Goal: Information Seeking & Learning: Learn about a topic

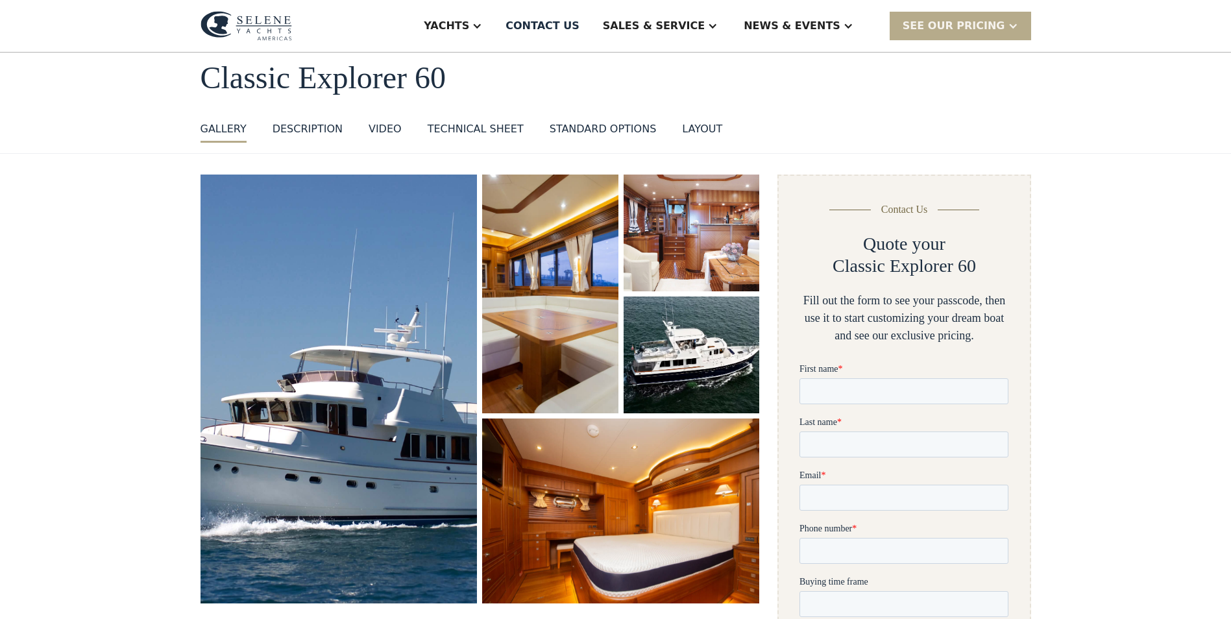
scroll to position [130, 0]
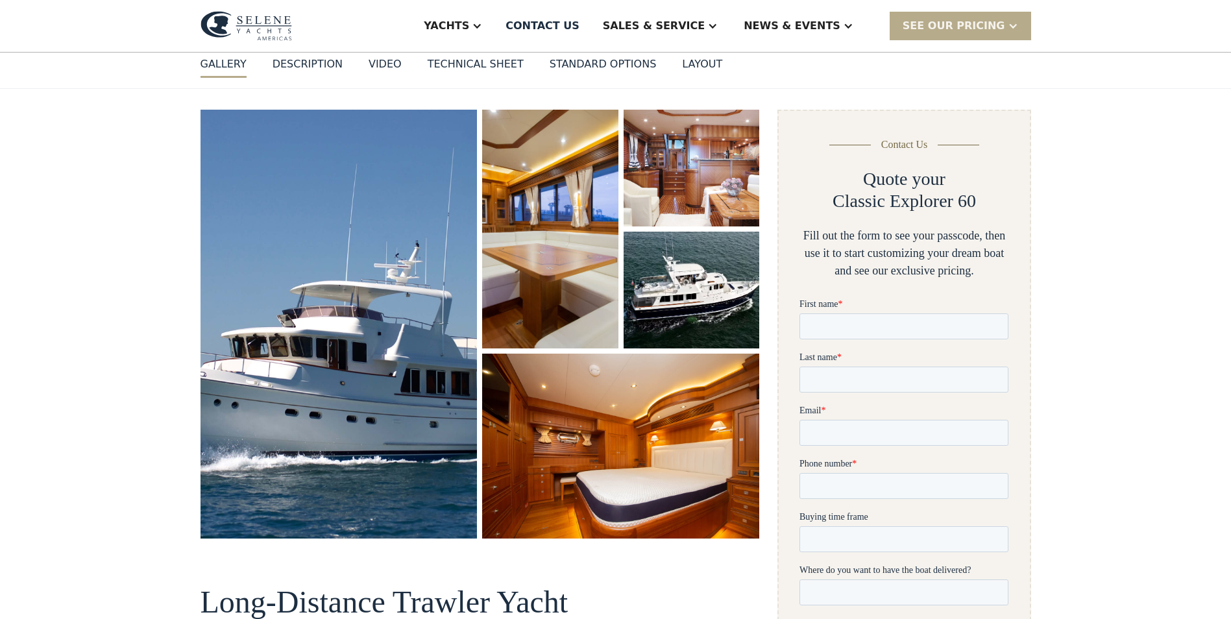
click at [682, 69] on div "layout" at bounding box center [702, 64] width 40 height 16
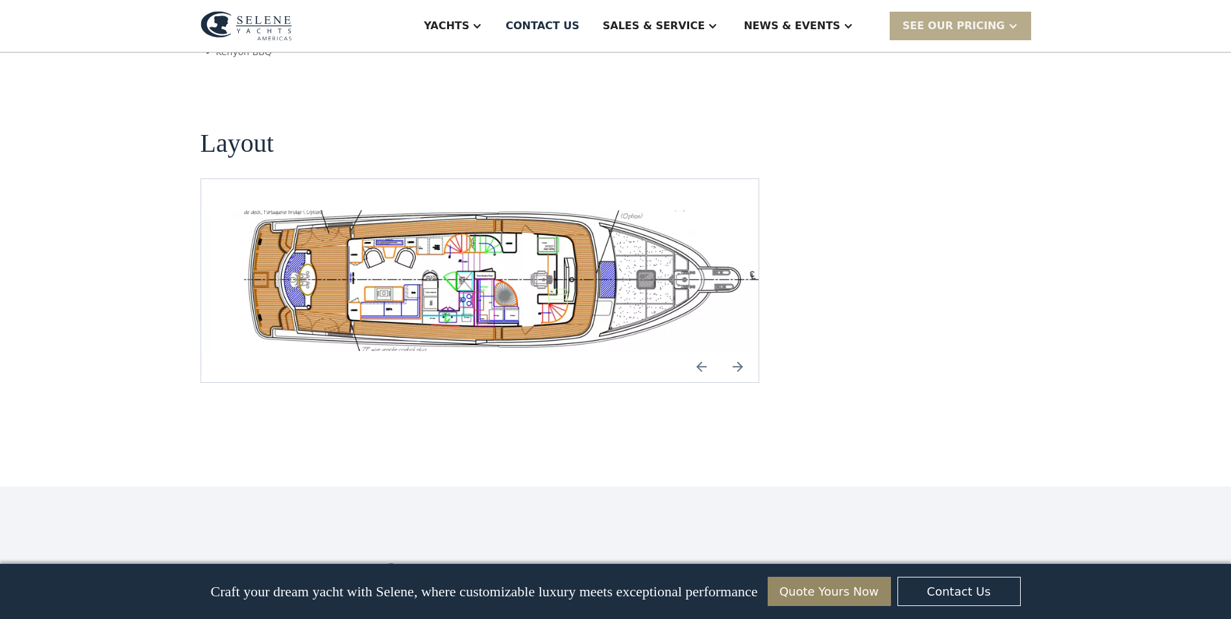
scroll to position [2468, 0]
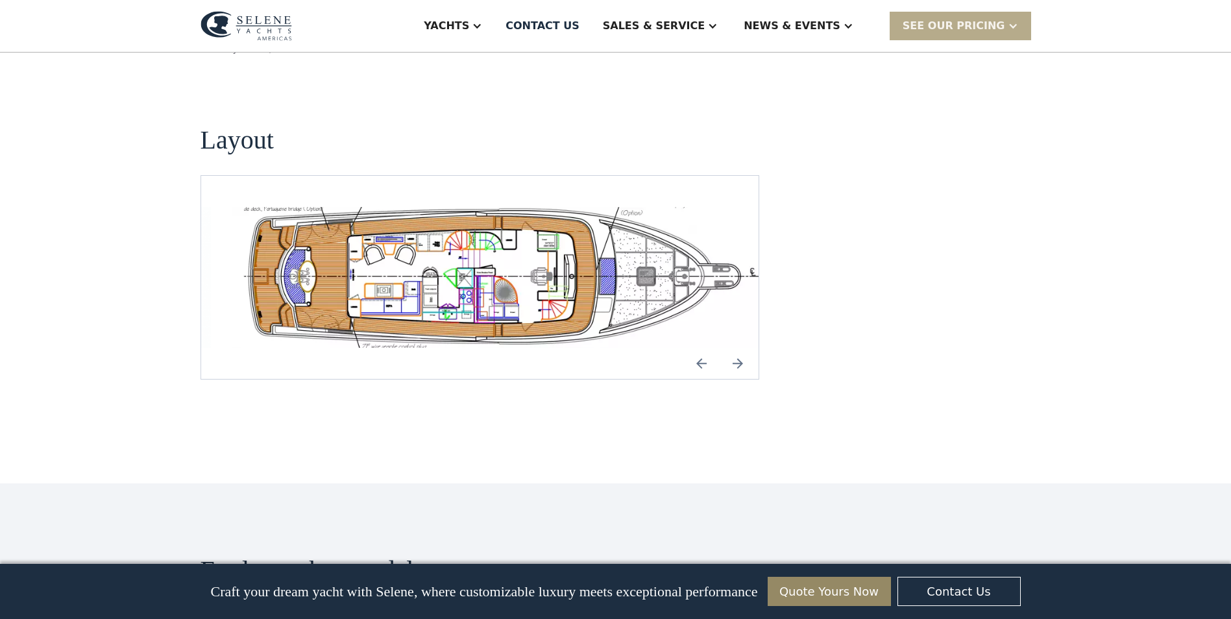
click at [739, 348] on img "Next slide" at bounding box center [737, 363] width 31 height 31
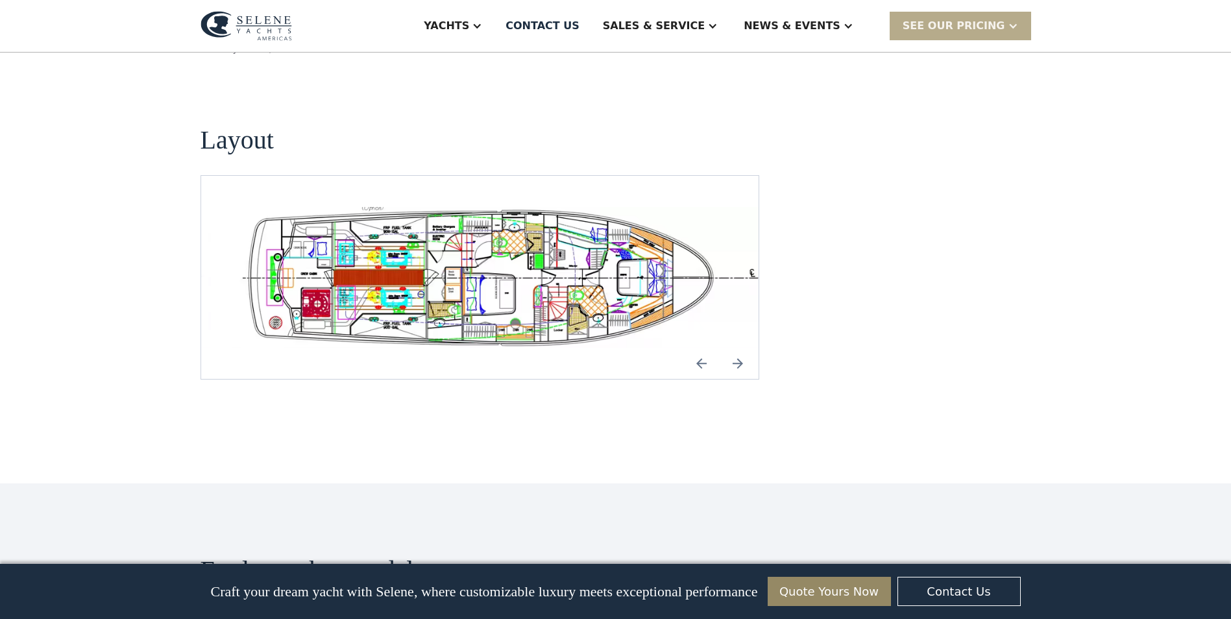
click at [739, 348] on img "Next slide" at bounding box center [737, 363] width 31 height 31
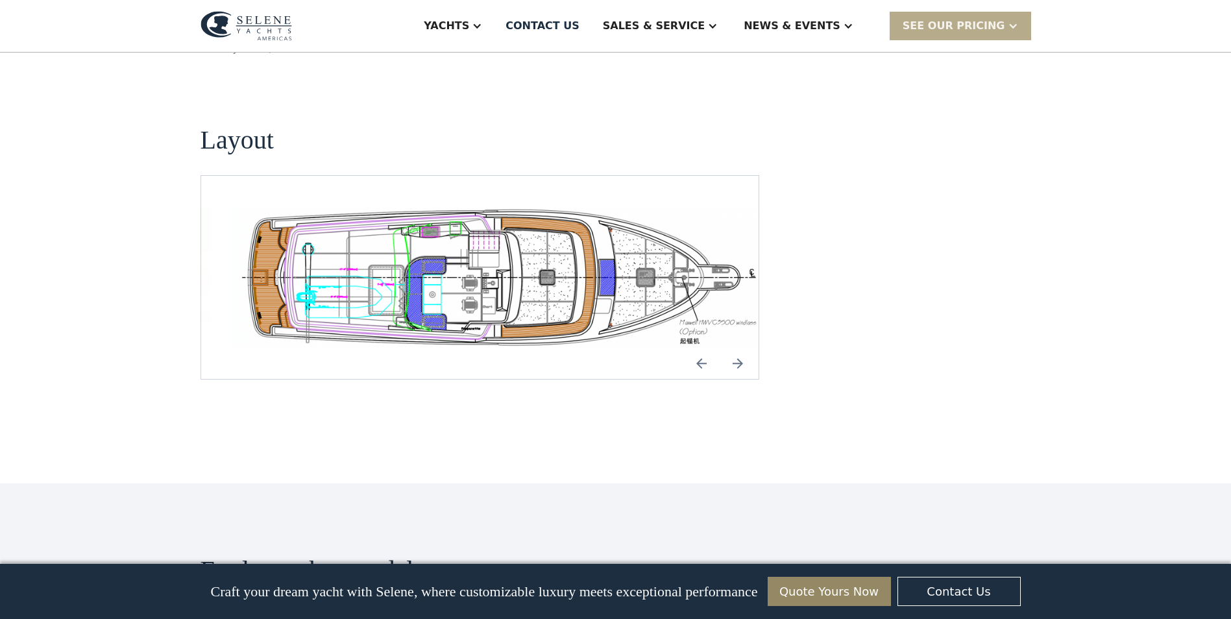
click at [739, 348] on img "Next slide" at bounding box center [737, 363] width 31 height 31
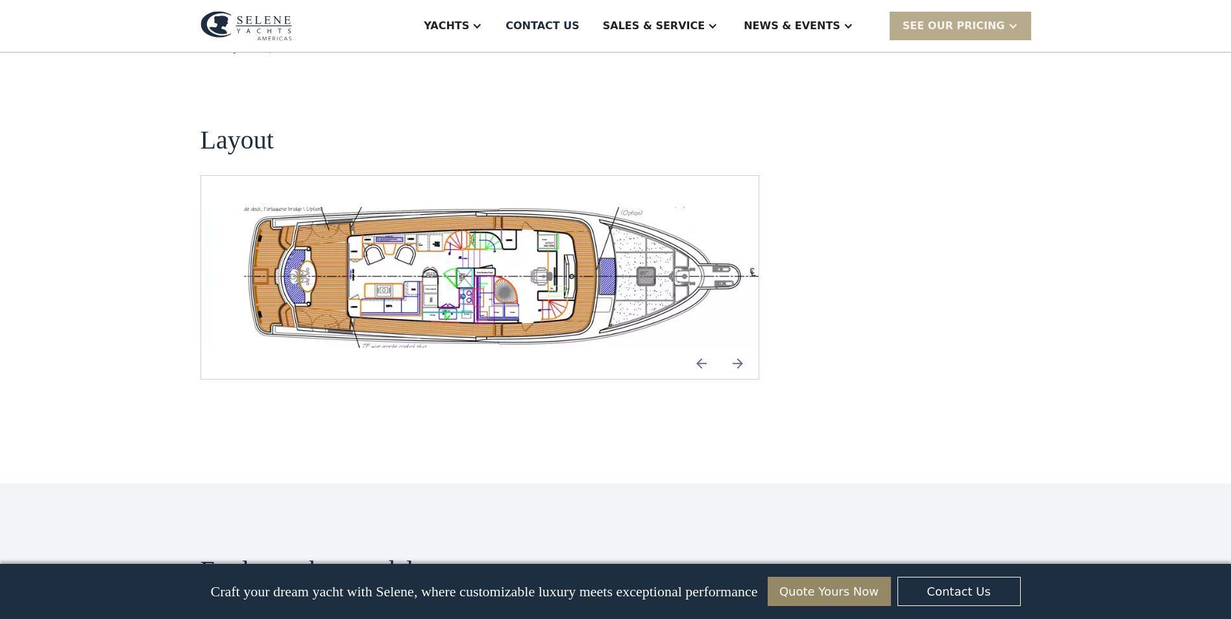
click at [739, 348] on img "Next slide" at bounding box center [737, 363] width 31 height 31
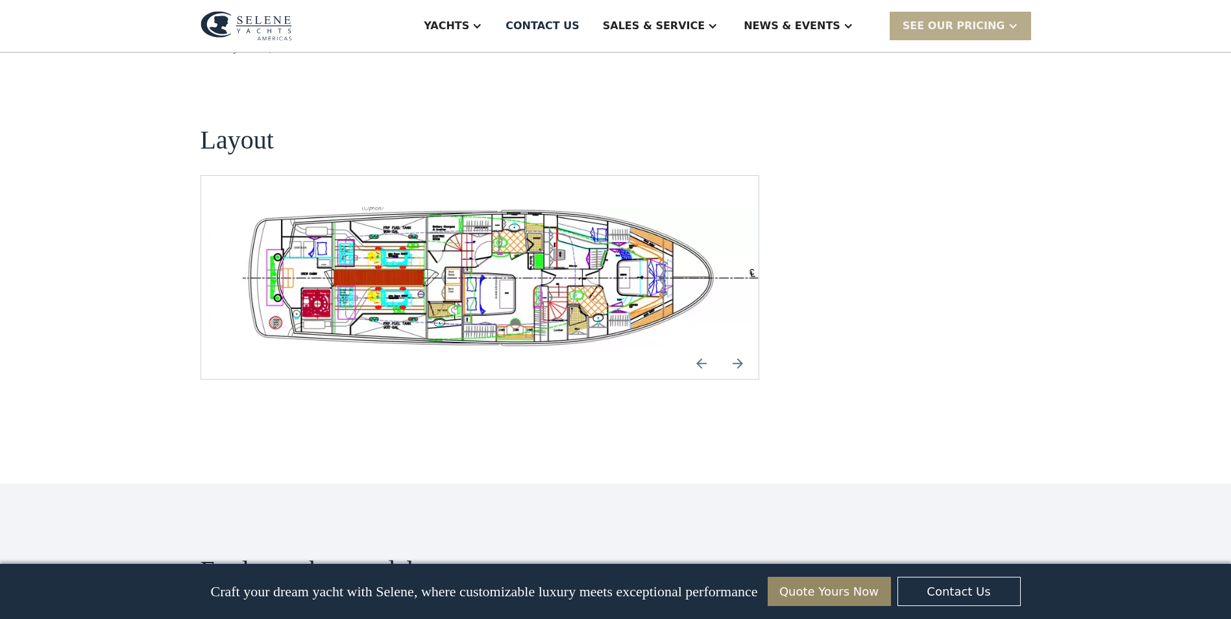
click at [739, 348] on img "Next slide" at bounding box center [737, 363] width 31 height 31
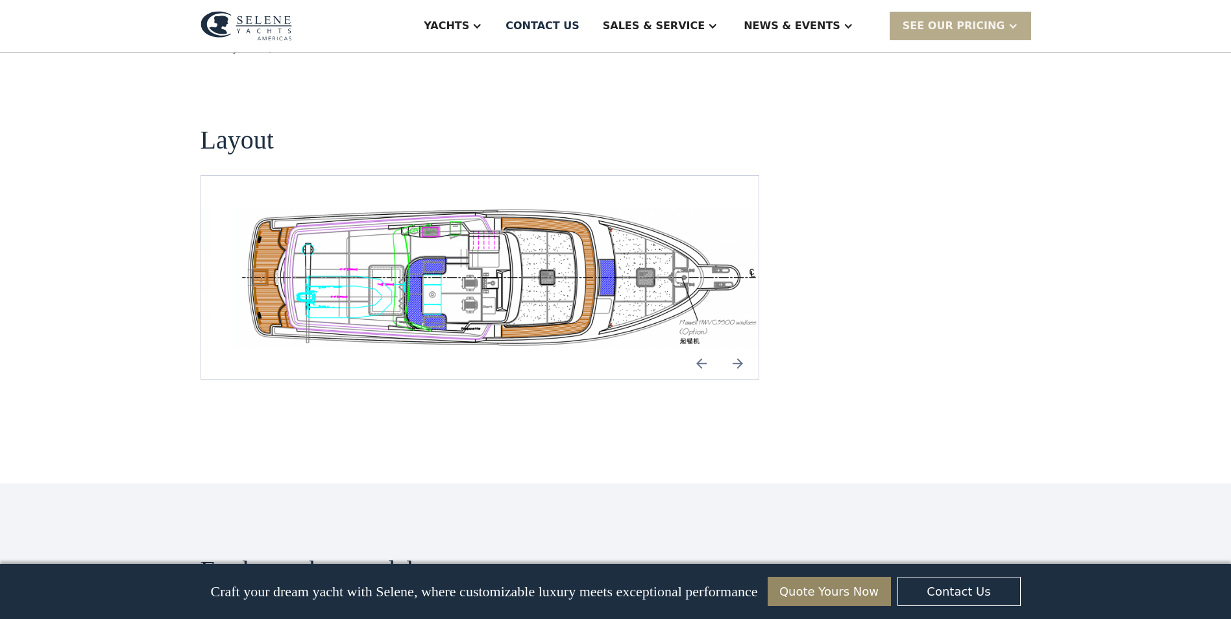
click at [739, 348] on img "Next slide" at bounding box center [737, 363] width 31 height 31
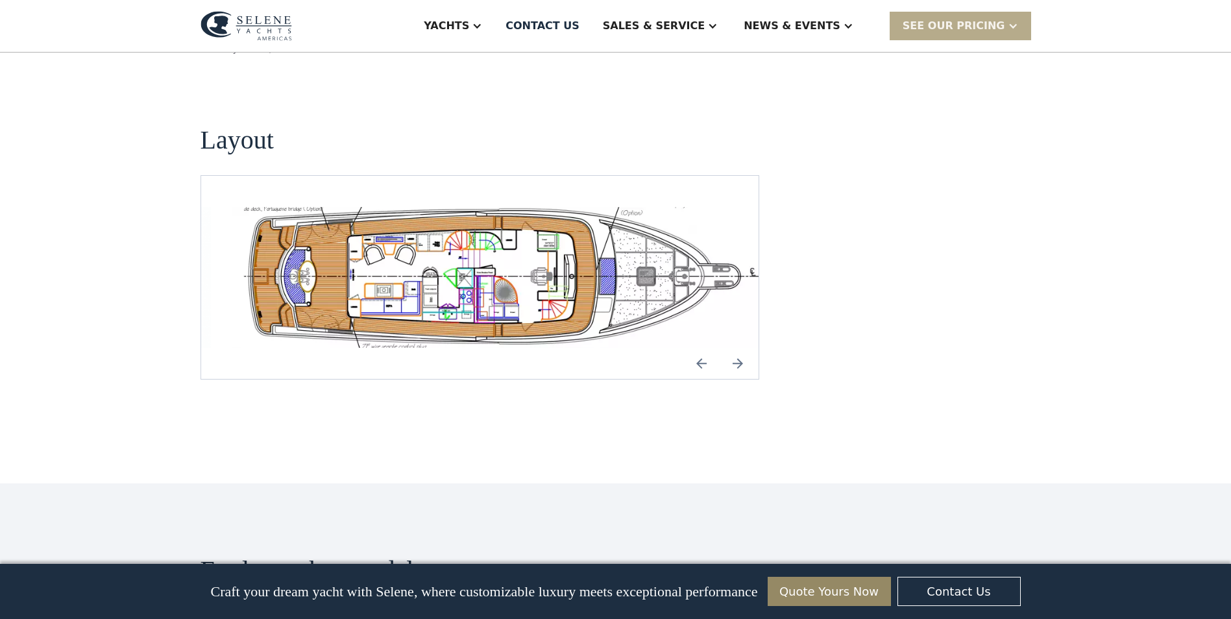
click at [739, 348] on img "Next slide" at bounding box center [737, 363] width 31 height 31
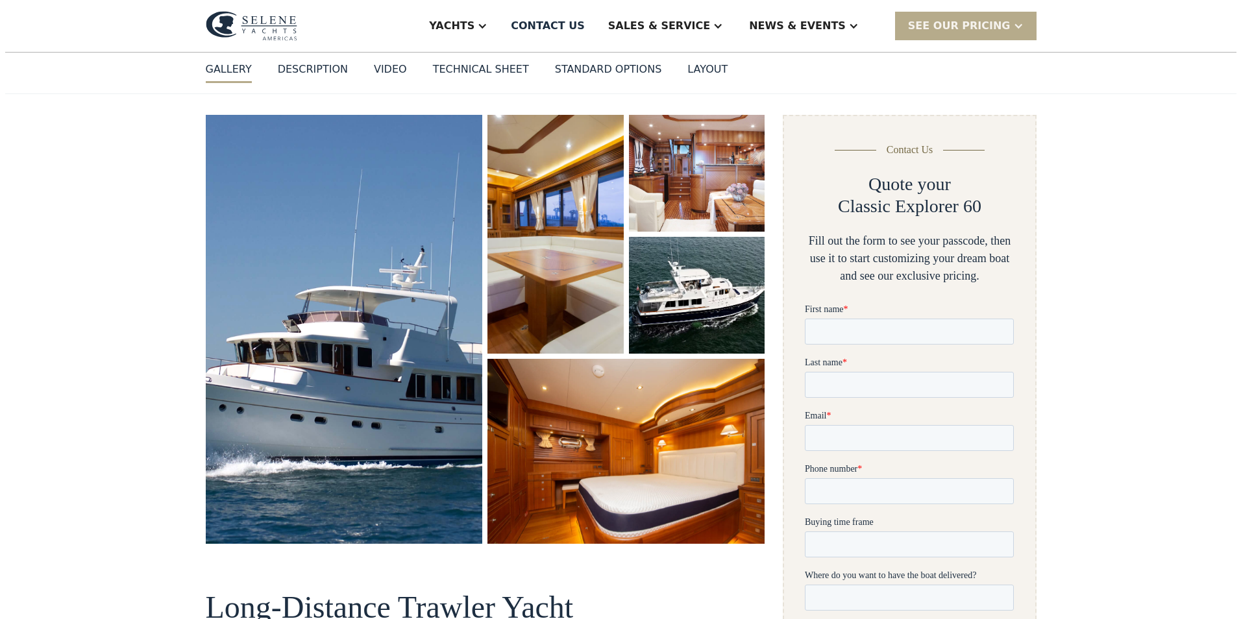
scroll to position [197, 0]
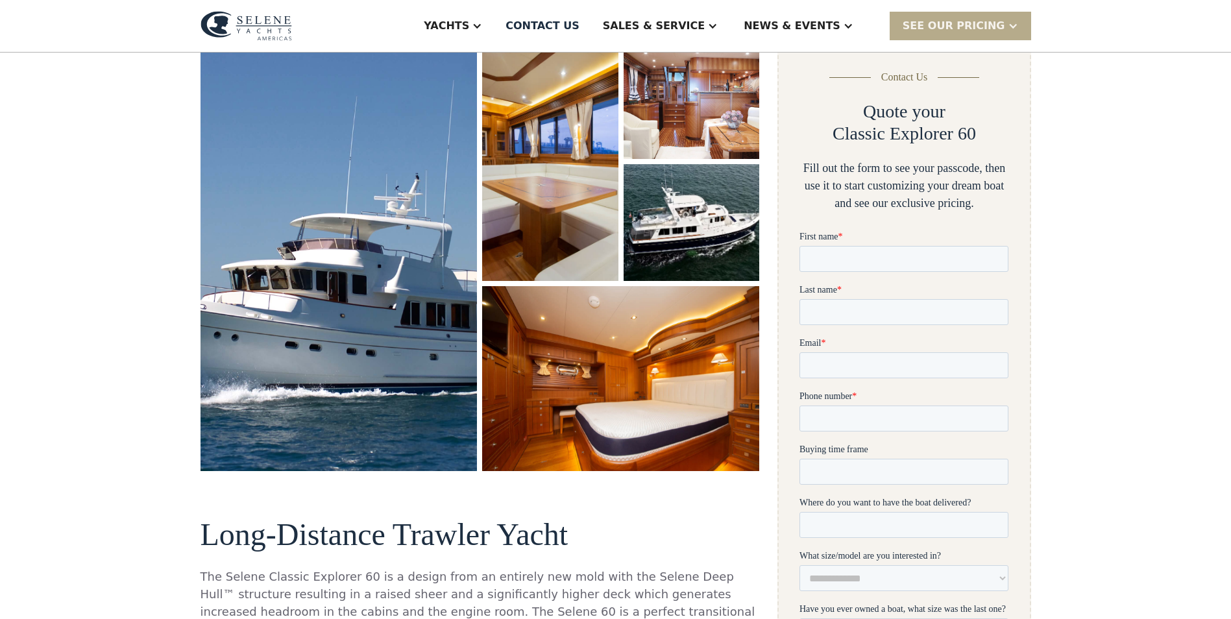
click at [684, 227] on img "open lightbox" at bounding box center [691, 222] width 141 height 121
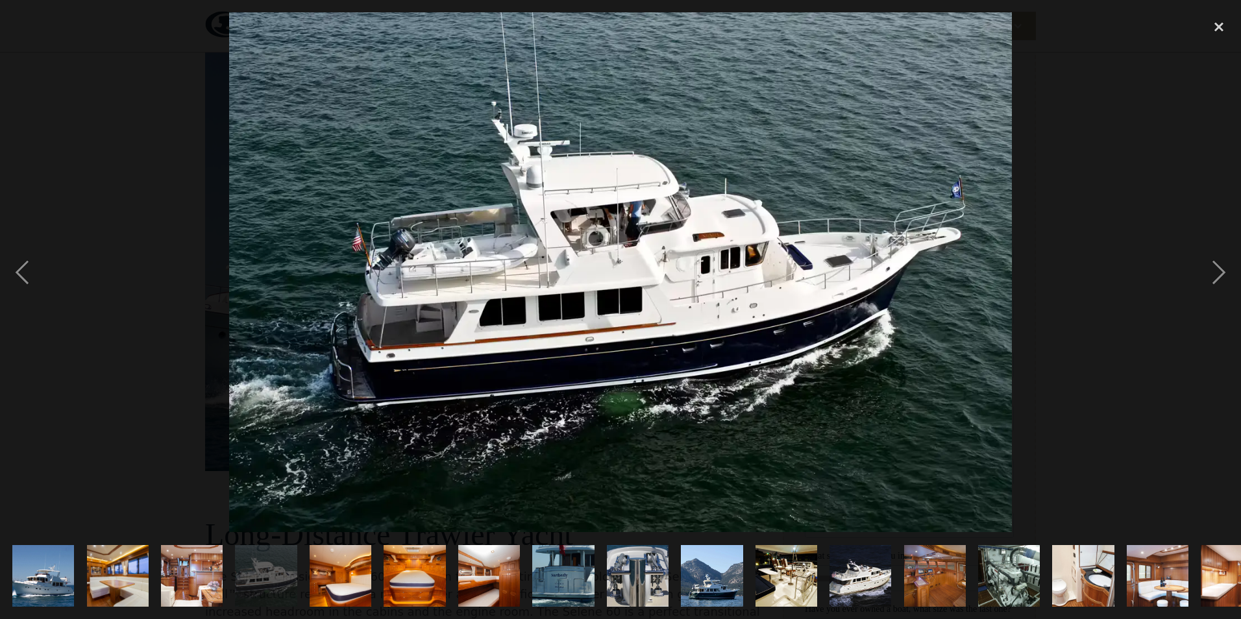
click at [568, 584] on img "show item 8 of 19" at bounding box center [563, 576] width 93 height 62
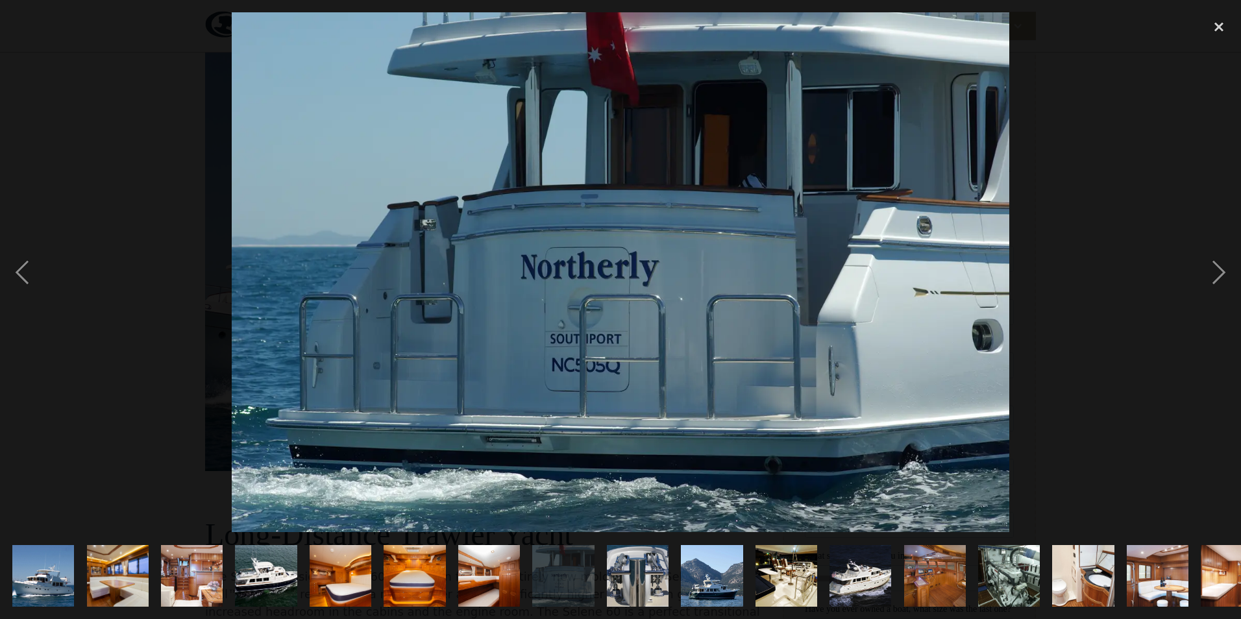
click at [844, 572] on img "show item 12 of 19" at bounding box center [860, 576] width 89 height 62
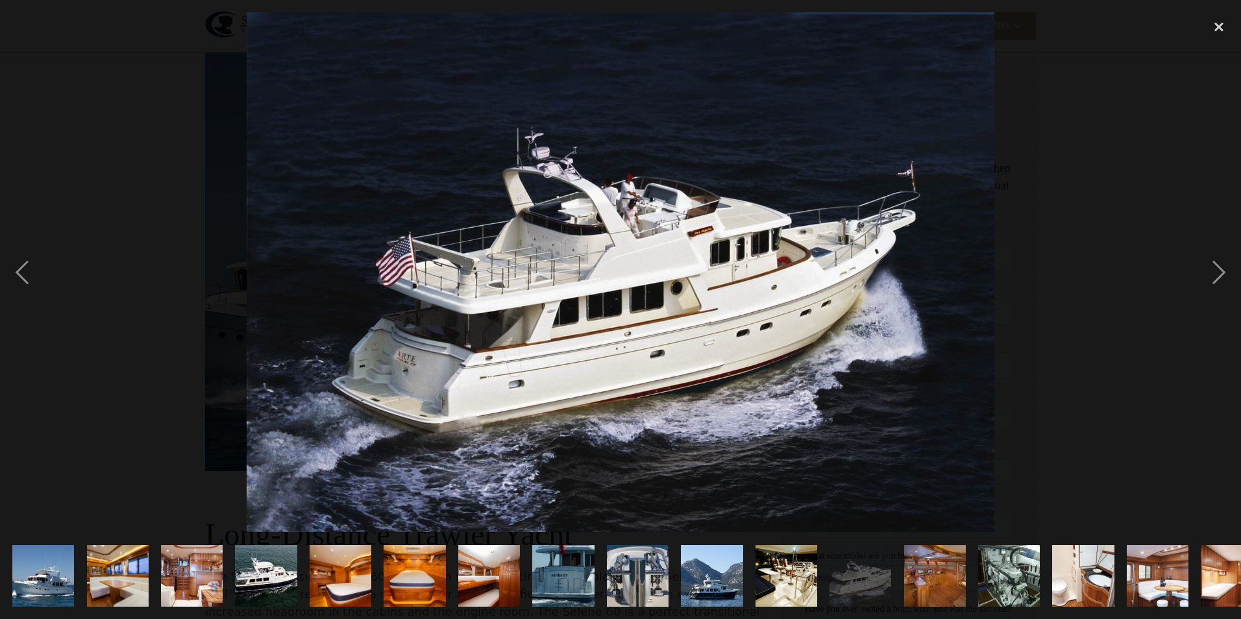
click at [719, 572] on img "show item 10 of 19" at bounding box center [711, 576] width 93 height 62
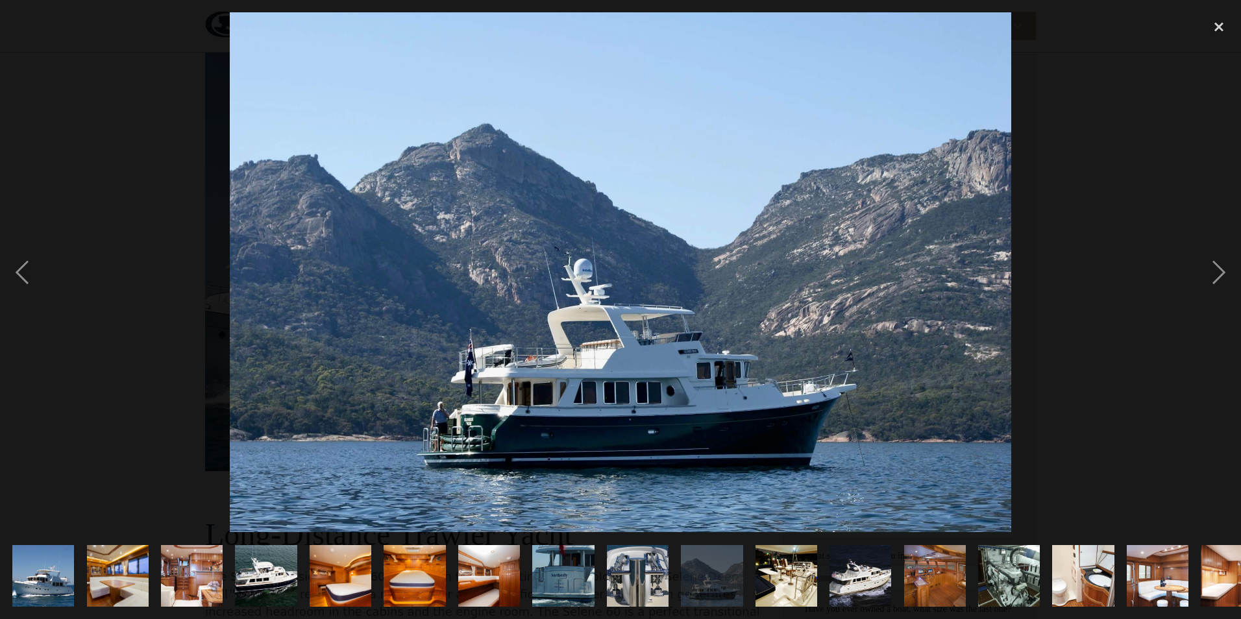
click at [572, 565] on img "show item 8 of 19" at bounding box center [563, 576] width 93 height 62
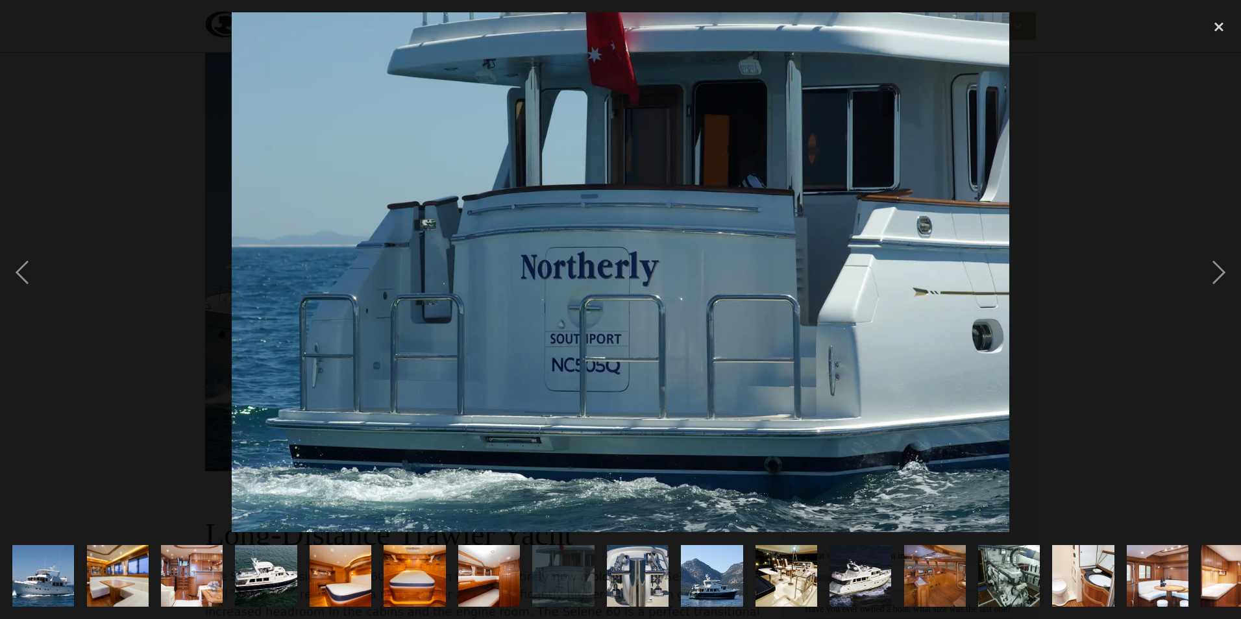
click at [866, 577] on img "show item 12 of 19" at bounding box center [860, 576] width 89 height 62
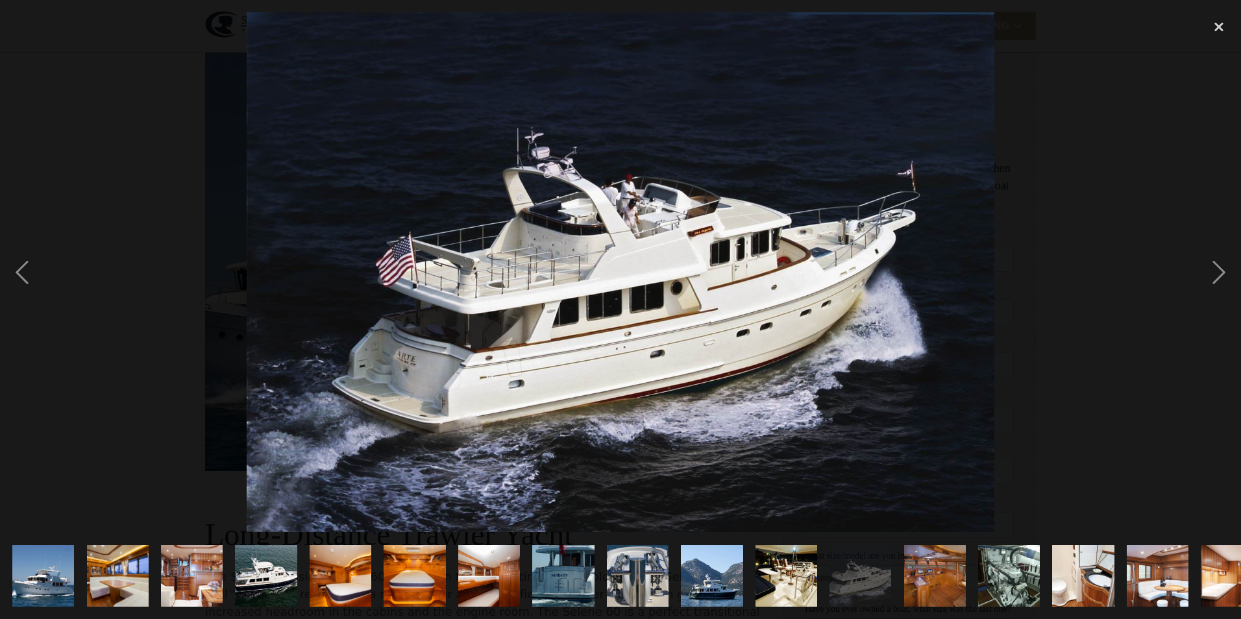
click at [723, 561] on img "show item 10 of 19" at bounding box center [711, 576] width 93 height 62
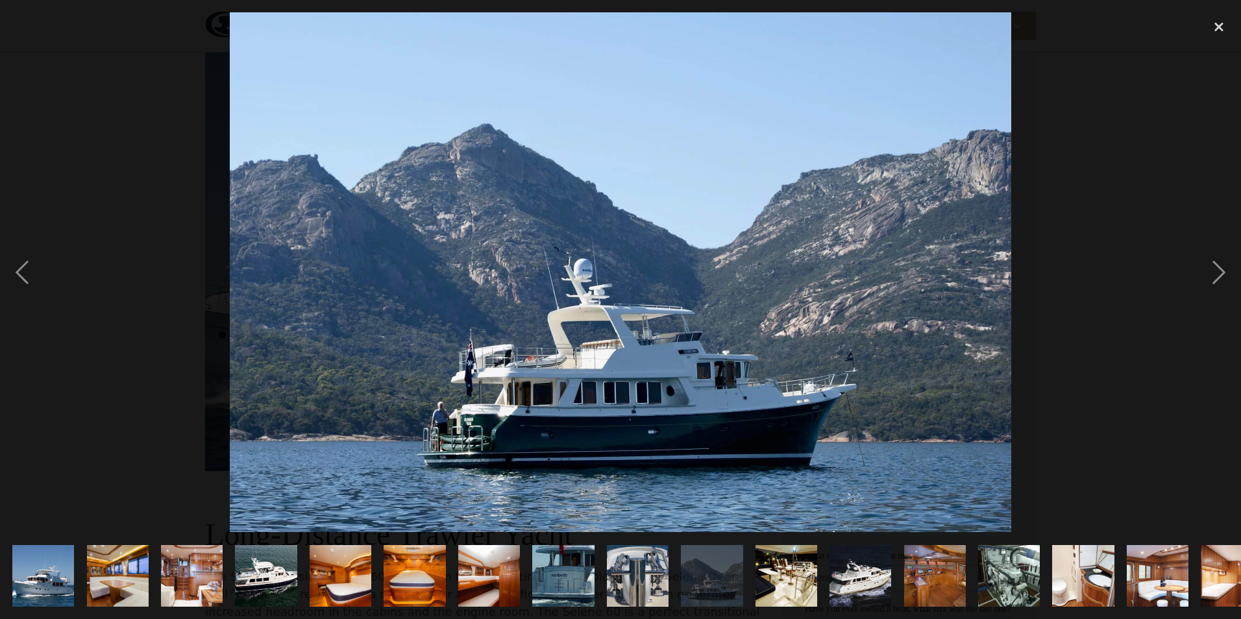
click at [579, 566] on img "show item 8 of 19" at bounding box center [563, 576] width 93 height 62
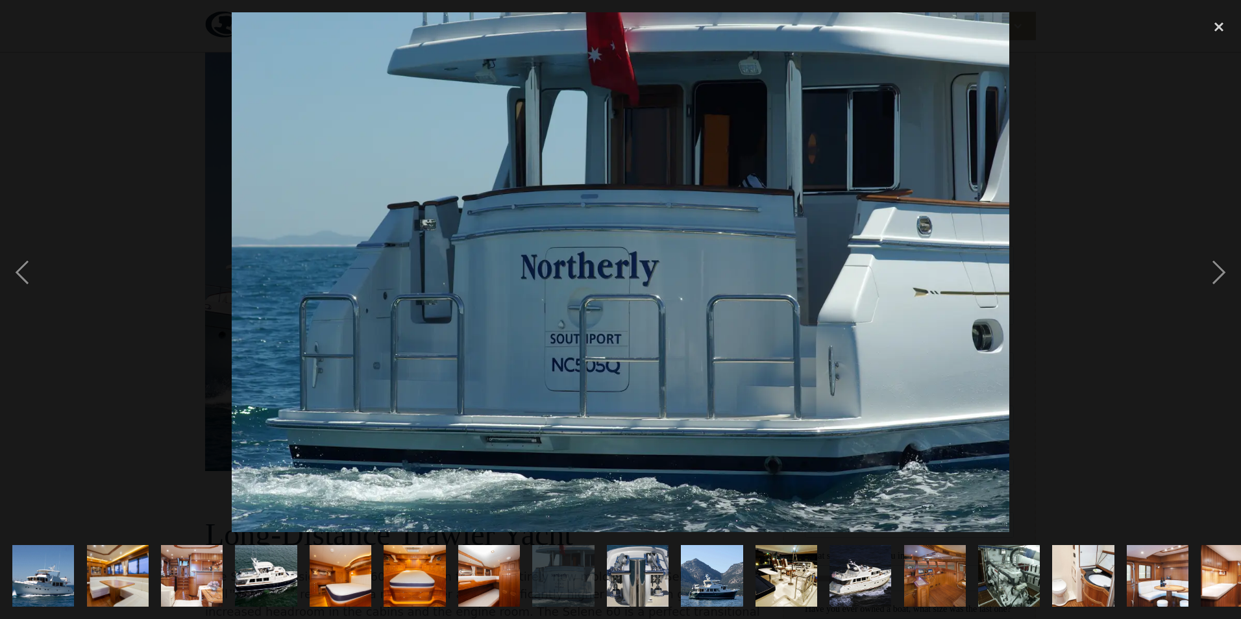
click at [858, 574] on img "show item 12 of 19" at bounding box center [860, 576] width 89 height 62
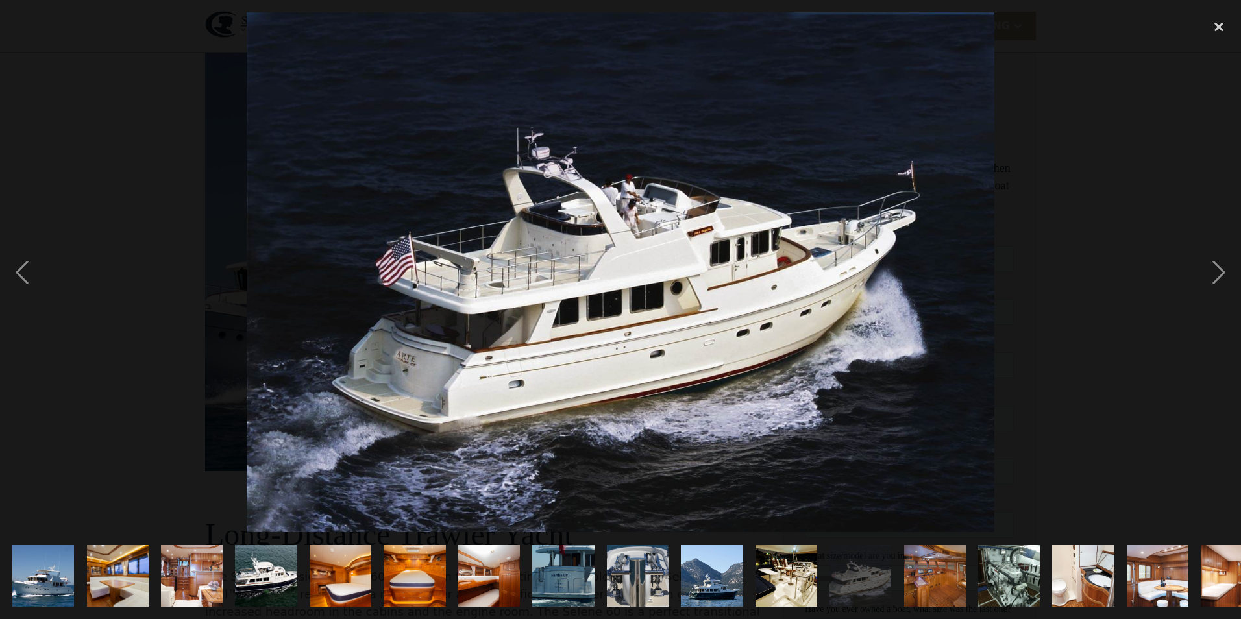
click at [45, 570] on img "show item 1 of 19" at bounding box center [43, 576] width 93 height 62
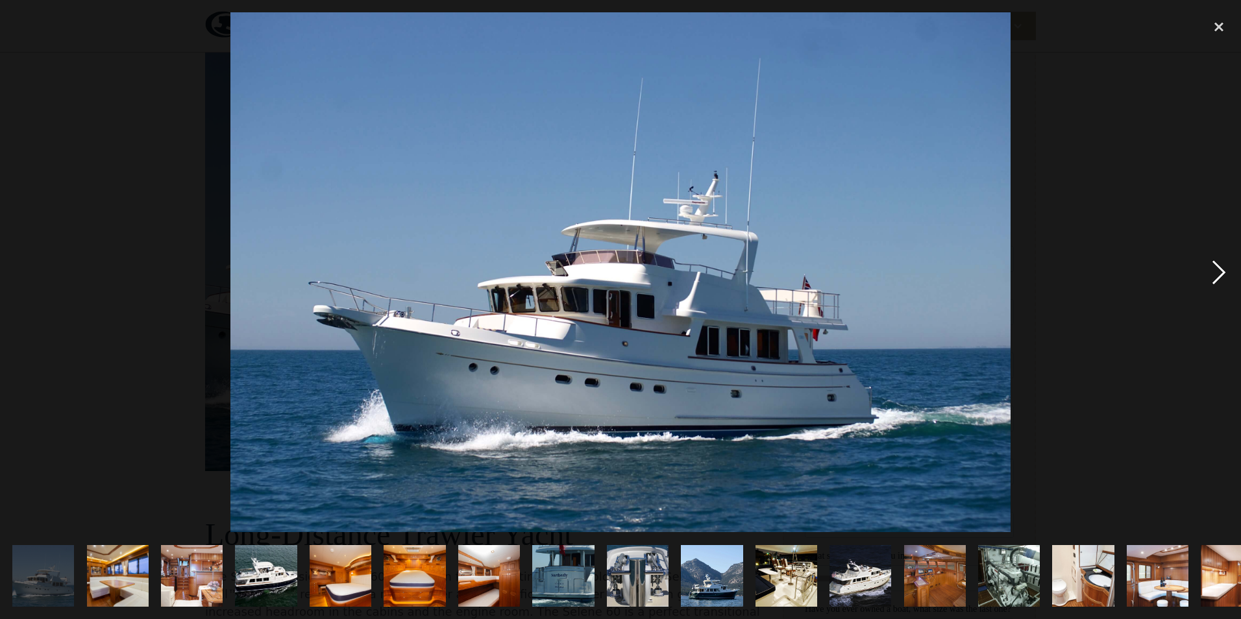
click at [1220, 268] on div "next image" at bounding box center [1219, 272] width 44 height 520
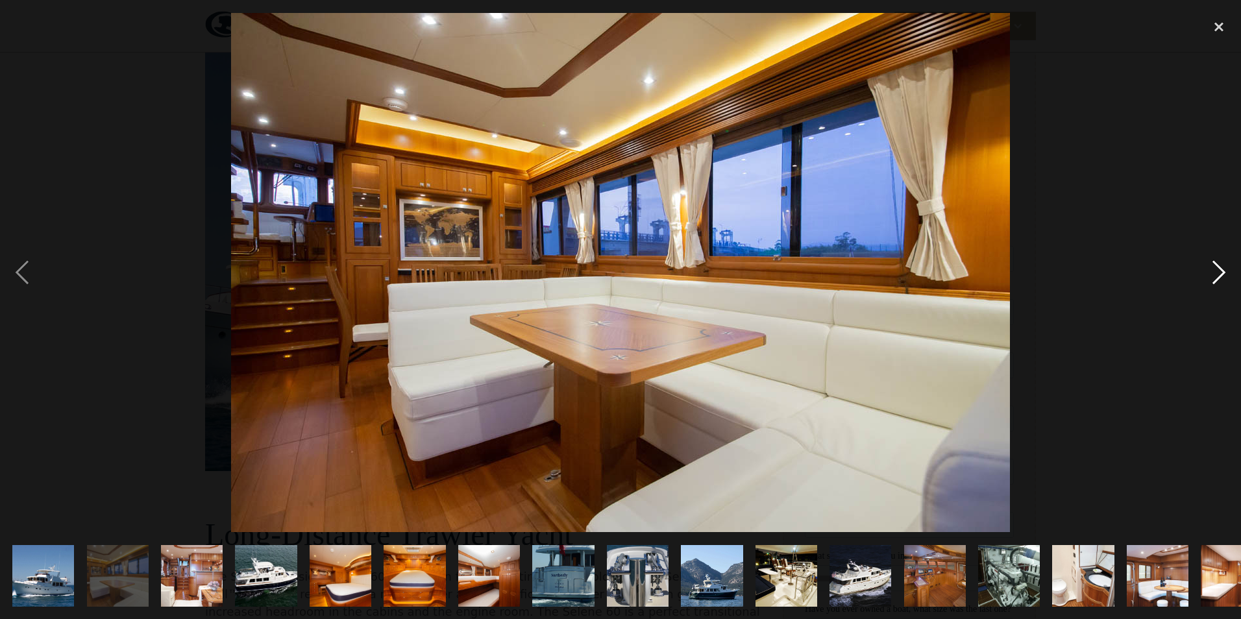
click at [1220, 268] on div "next image" at bounding box center [1219, 272] width 44 height 520
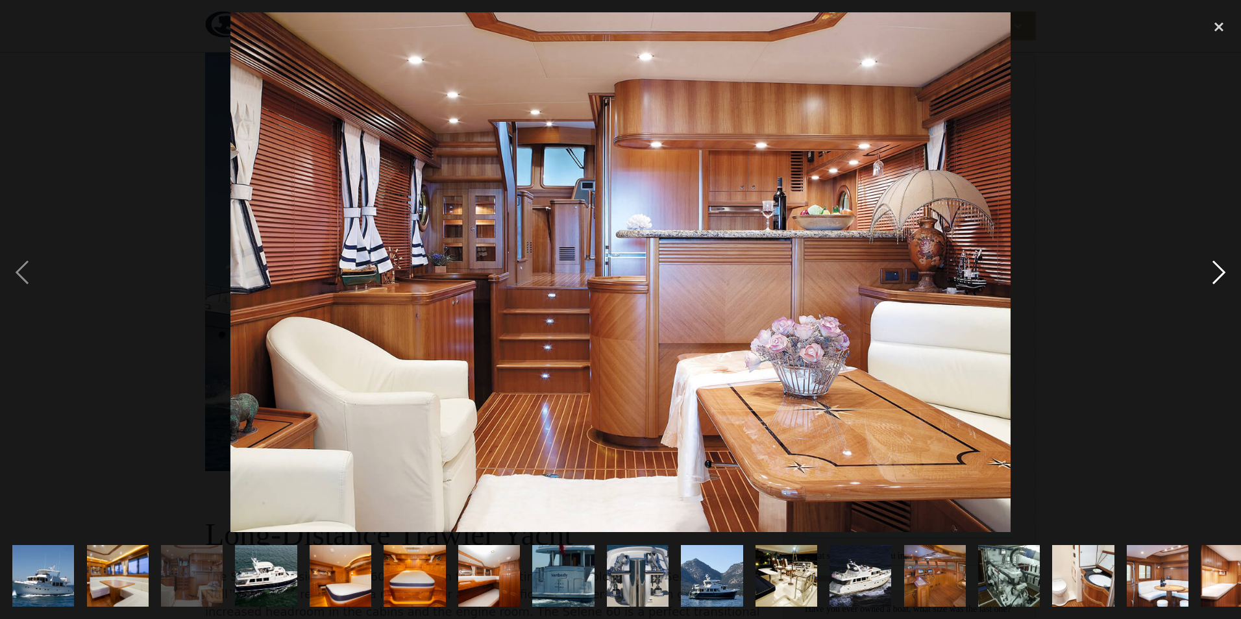
click at [1220, 268] on div "next image" at bounding box center [1219, 272] width 44 height 520
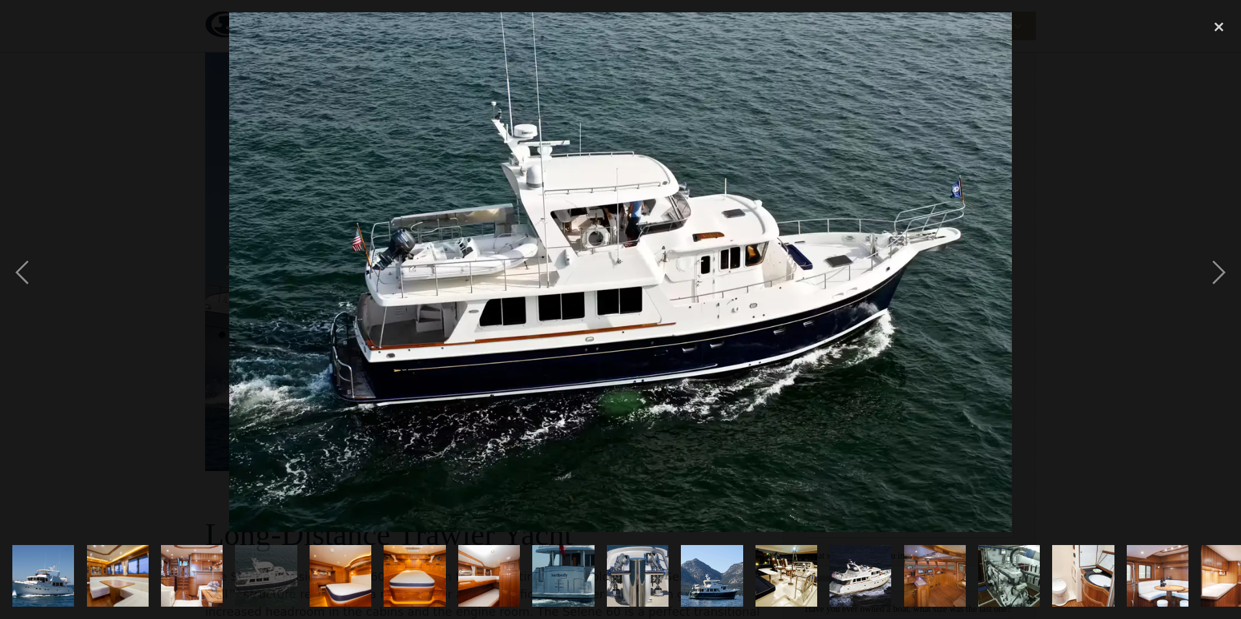
click at [565, 547] on img "show item 8 of 19" at bounding box center [563, 576] width 93 height 62
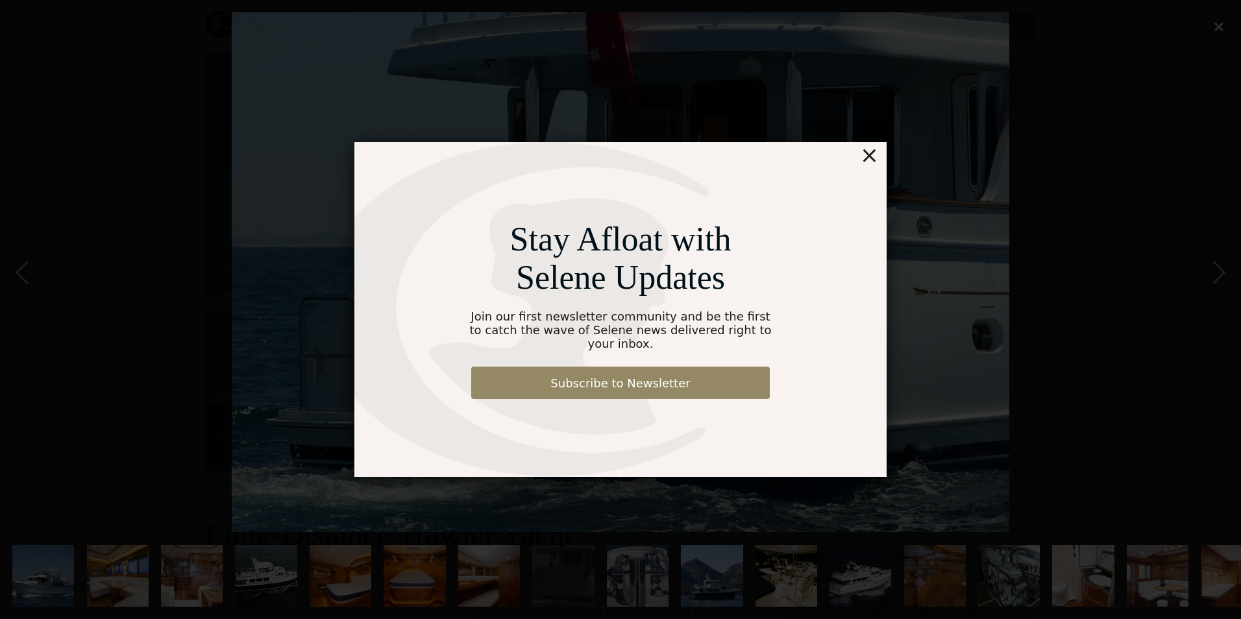
click at [869, 164] on div "×" at bounding box center [869, 155] width 19 height 26
